Goal: Task Accomplishment & Management: Manage account settings

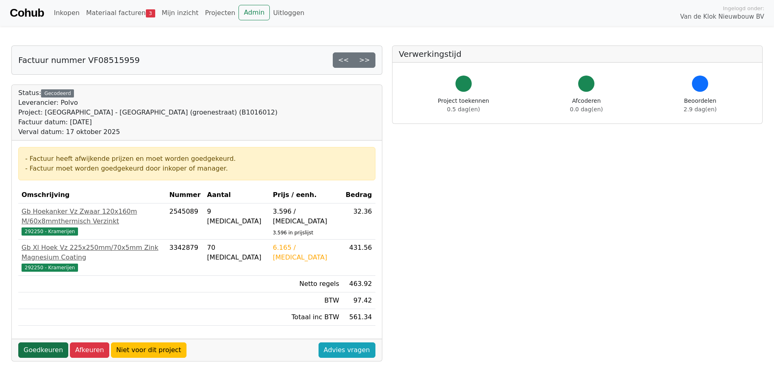
click at [44, 343] on link "Goedkeuren" at bounding box center [43, 350] width 50 height 15
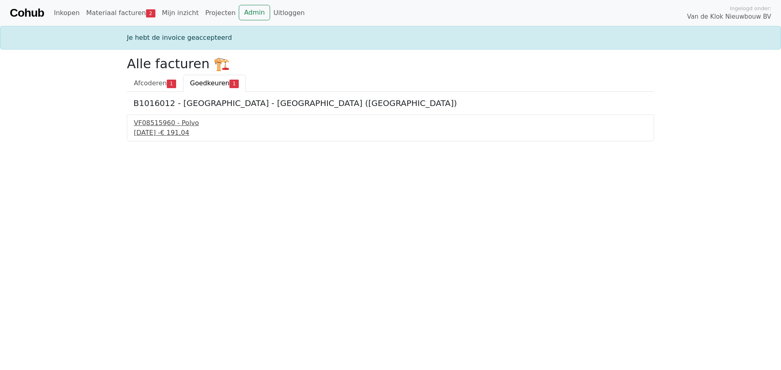
click at [170, 134] on div "[DATE] - € 191,04" at bounding box center [390, 133] width 513 height 10
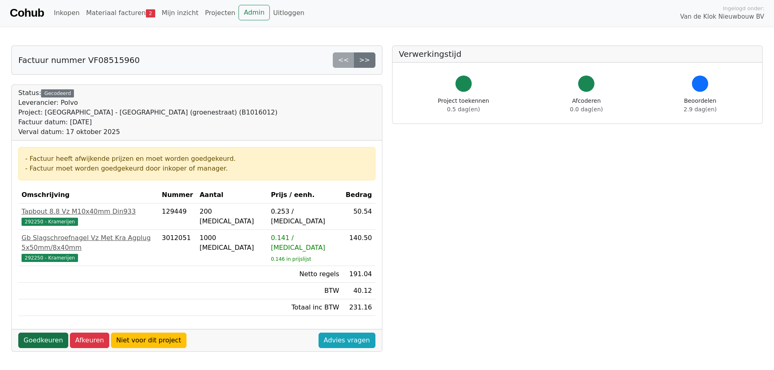
click at [48, 333] on link "Goedkeuren" at bounding box center [43, 340] width 50 height 15
